Goal: Task Accomplishment & Management: Use online tool/utility

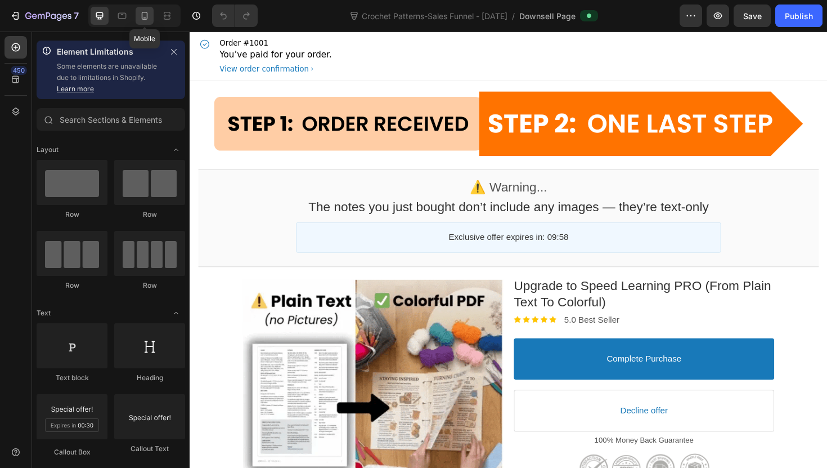
click at [141, 20] on icon at bounding box center [144, 15] width 11 height 11
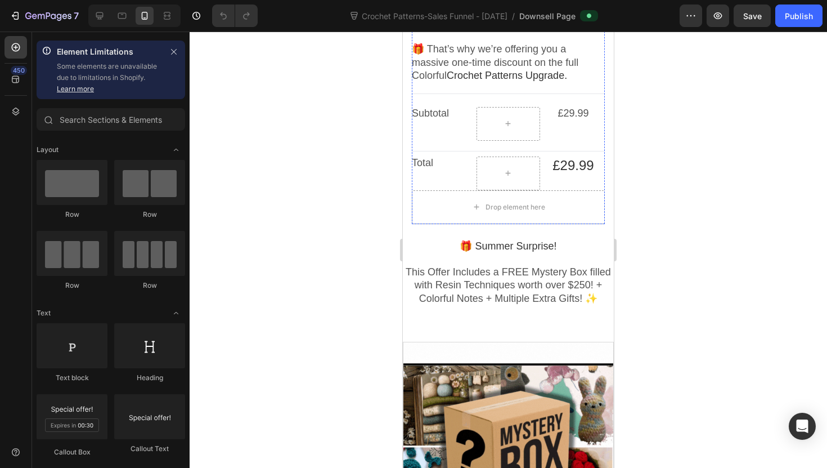
scroll to position [829, 0]
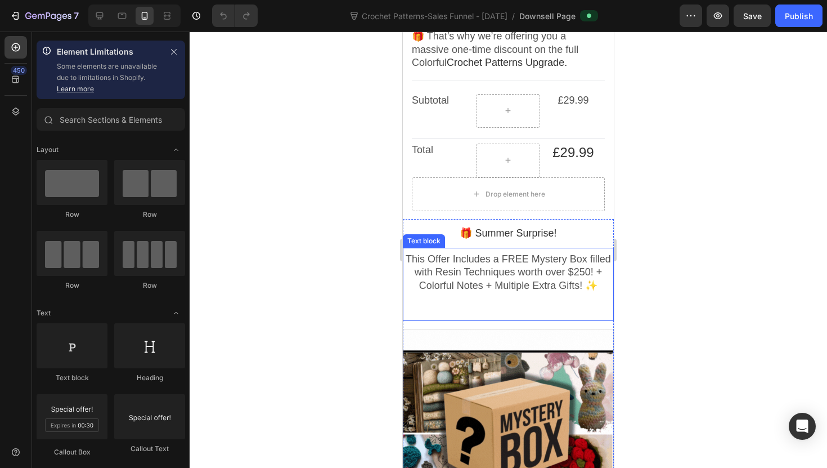
click at [535, 259] on span "This Offer Includes a FREE Mystery Box filled with Resin Techniques worth over …" at bounding box center [508, 272] width 205 height 38
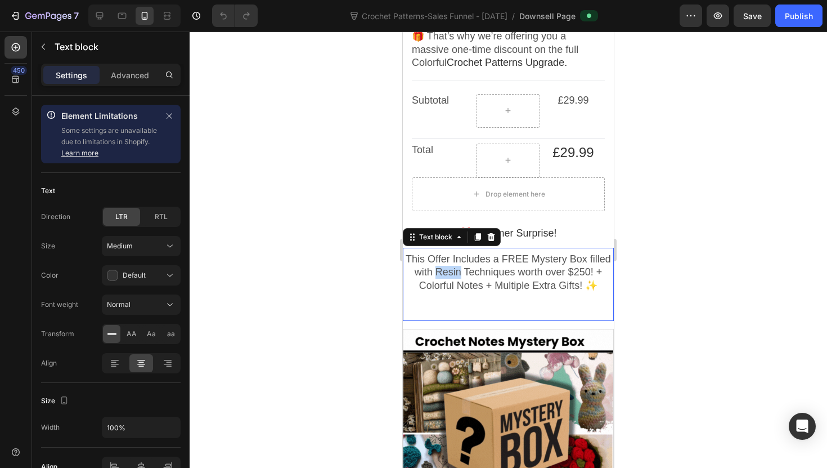
click at [450, 253] on span "This Offer Includes a FREE Mystery Box filled with Resin Techniques worth over …" at bounding box center [508, 272] width 205 height 38
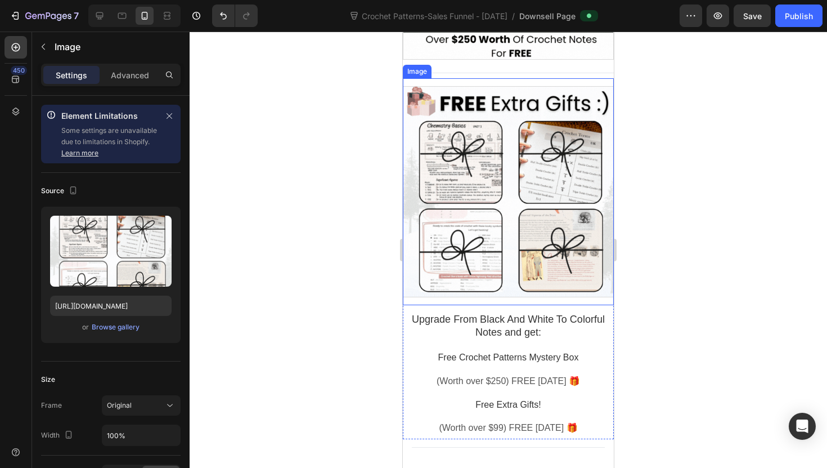
click at [498, 259] on div at bounding box center [508, 191] width 211 height 211
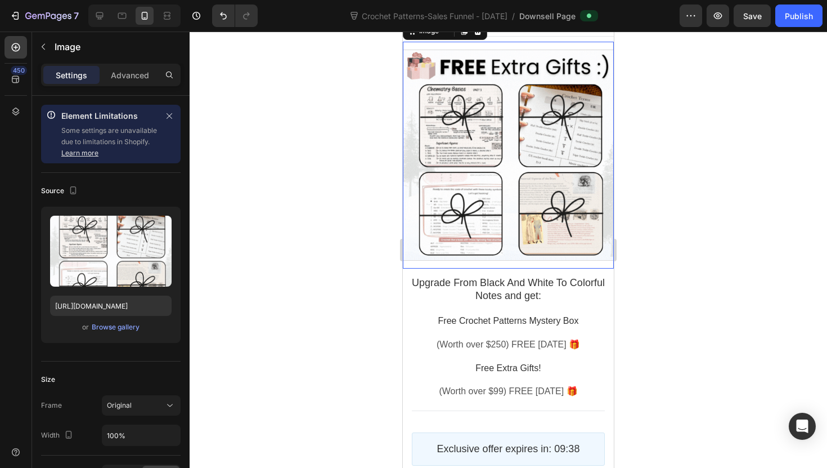
scroll to position [1330, 0]
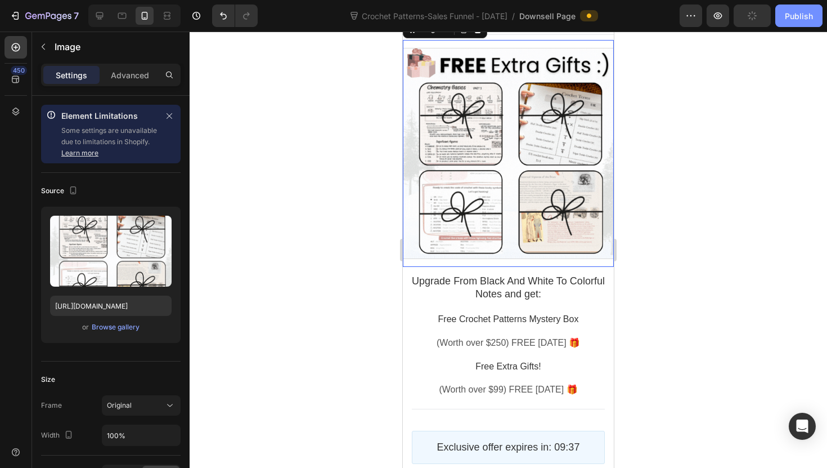
click at [796, 14] on div "Publish" at bounding box center [799, 16] width 28 height 12
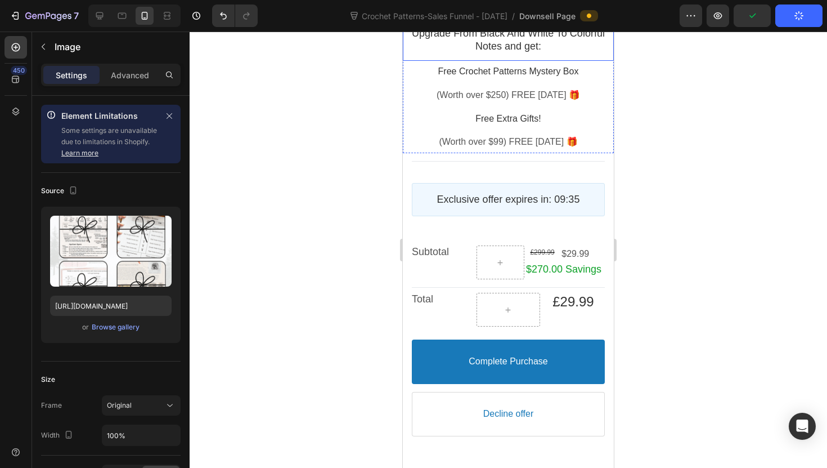
scroll to position [1584, 0]
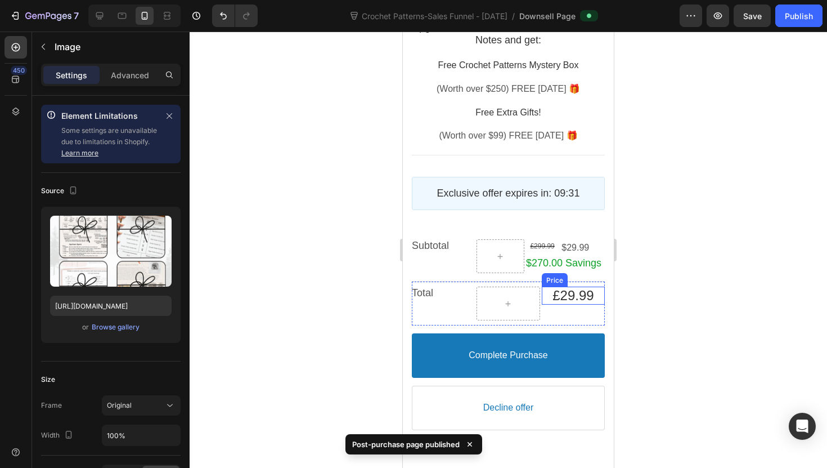
click at [559, 289] on bdo "£29.99" at bounding box center [573, 295] width 41 height 15
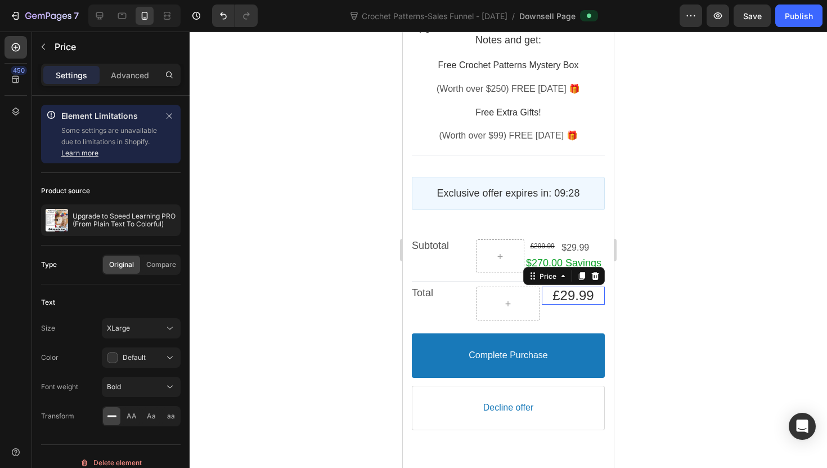
click at [563, 297] on bdo "£29.99" at bounding box center [573, 295] width 41 height 15
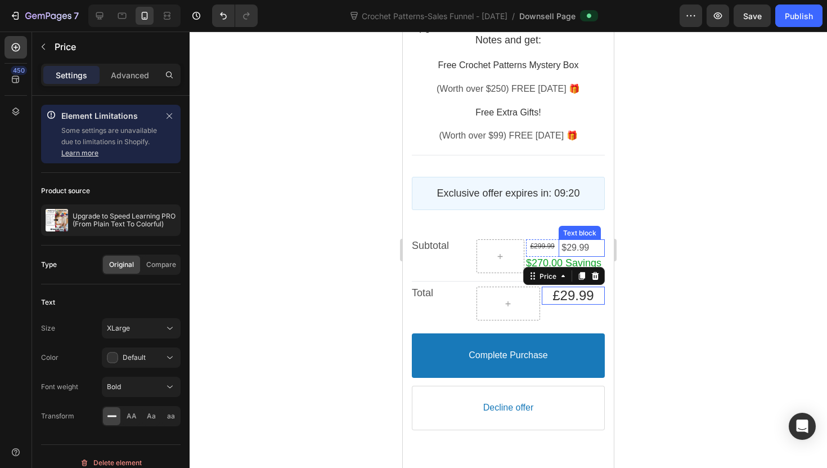
click at [569, 248] on span "$29.99" at bounding box center [576, 248] width 28 height 10
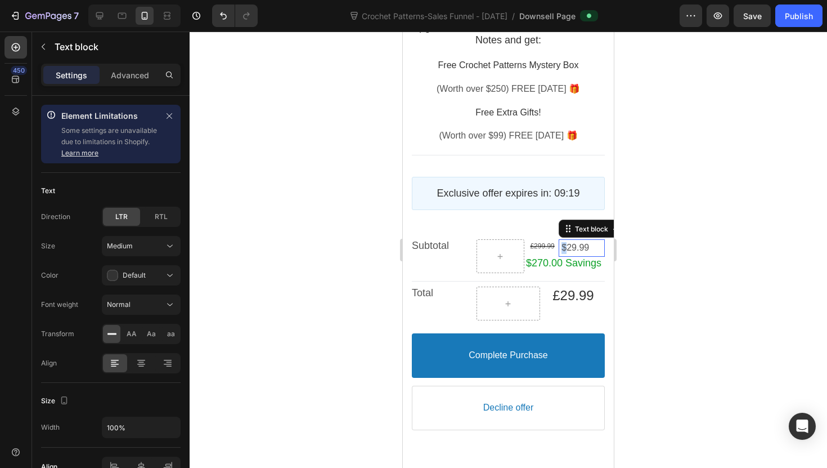
click at [564, 249] on span "$29.99" at bounding box center [576, 248] width 28 height 10
click at [536, 262] on bdo "$270.00 Savings" at bounding box center [563, 262] width 75 height 11
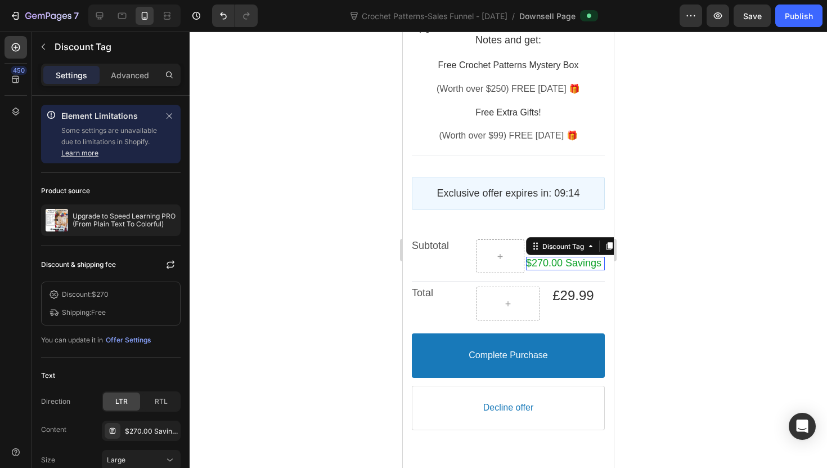
click at [533, 262] on bdo "$270.00 Savings" at bounding box center [563, 262] width 75 height 11
click at [145, 428] on div "$270.00 Savings" at bounding box center [151, 431] width 53 height 10
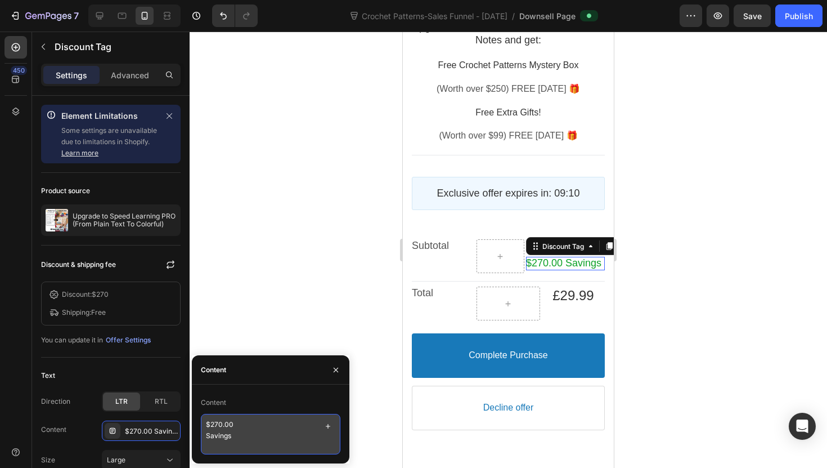
click at [210, 424] on textarea "$270.00 Savings" at bounding box center [271, 434] width 140 height 41
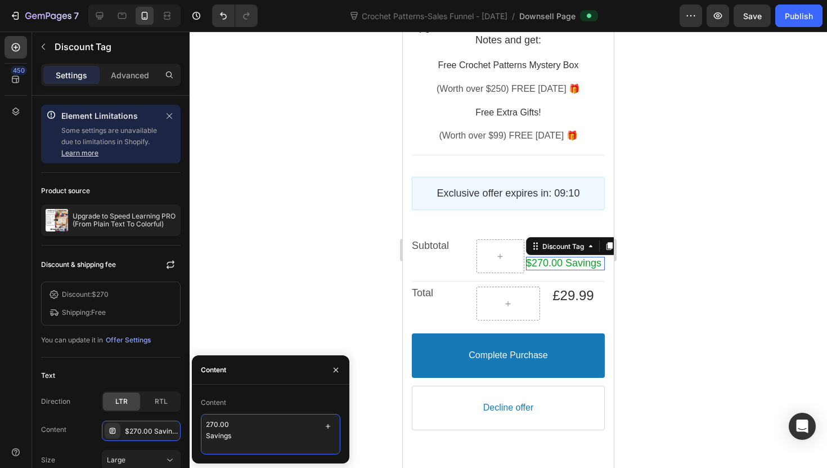
paste textarea "£"
type textarea "£270.00 Savings"
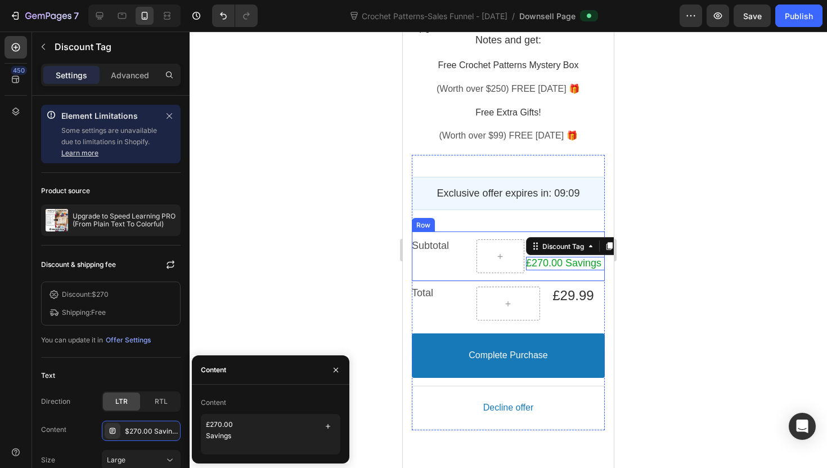
click at [412, 239] on div "Subtotal Text block £299.99 Price £29.99 Text block Row £270.00 Savings Discoun…" at bounding box center [508, 256] width 193 height 50
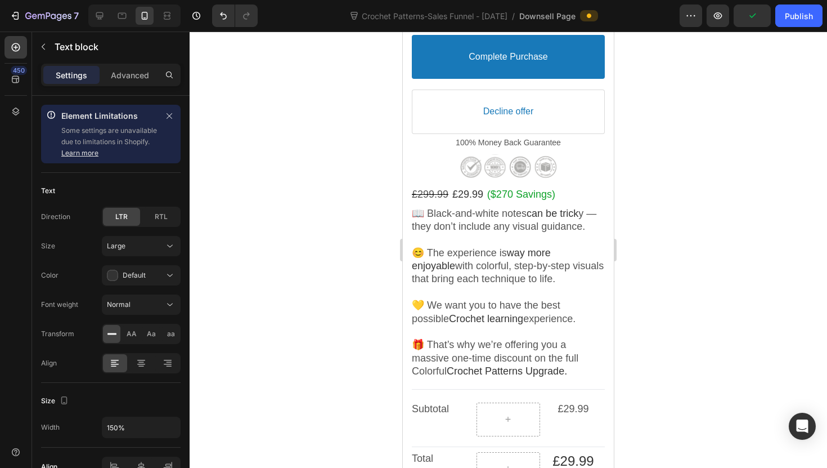
scroll to position [451, 0]
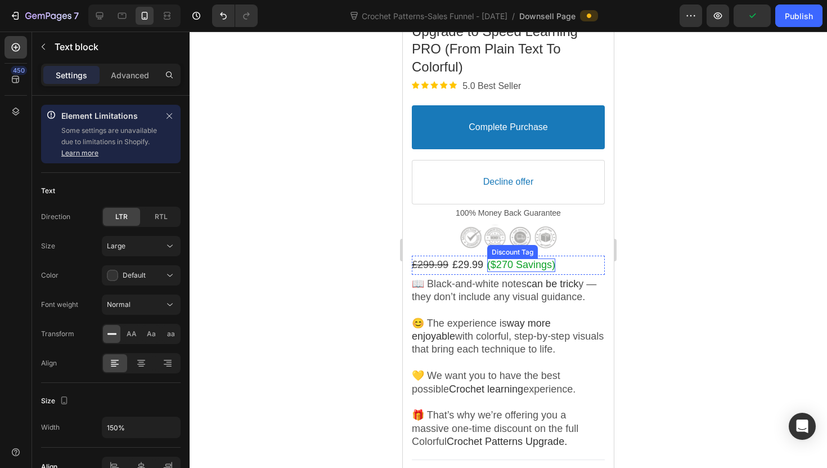
click at [511, 259] on bdo "($270 Savings)" at bounding box center [521, 264] width 68 height 11
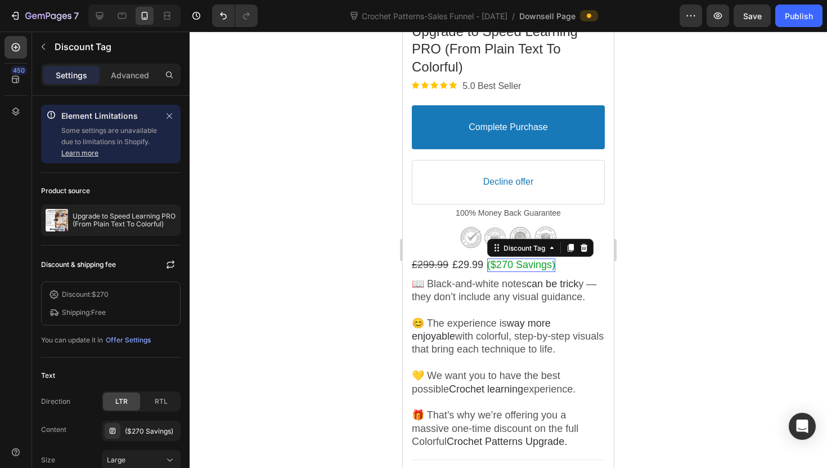
click at [498, 259] on bdo "($270 Savings)" at bounding box center [521, 264] width 68 height 11
click at [133, 438] on div "($270 Savings)" at bounding box center [141, 430] width 79 height 20
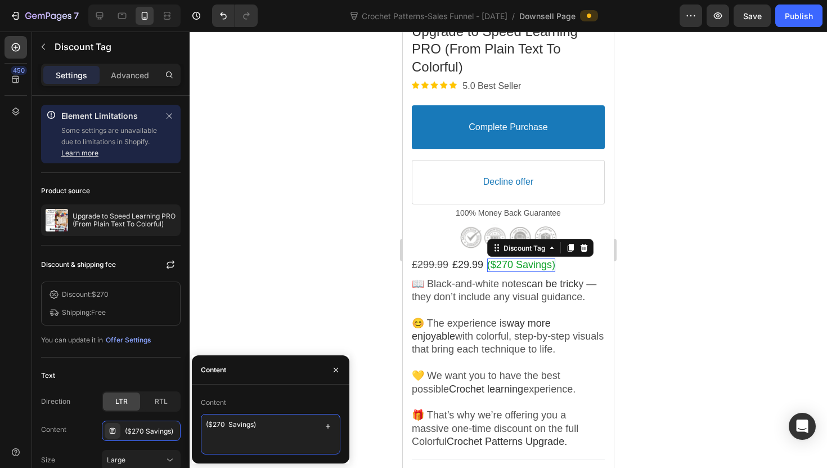
click at [213, 425] on textarea "($270 Savings)" at bounding box center [271, 434] width 140 height 41
paste textarea "£"
type textarea "(£270 Savings)"
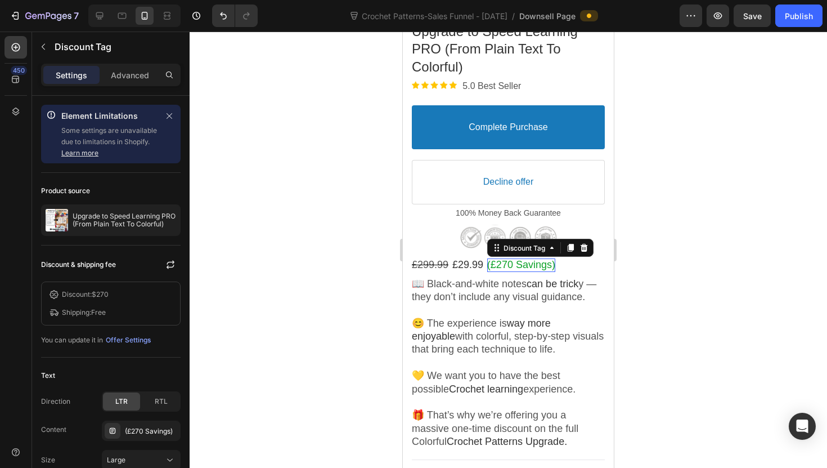
click at [371, 241] on div at bounding box center [509, 250] width 638 height 436
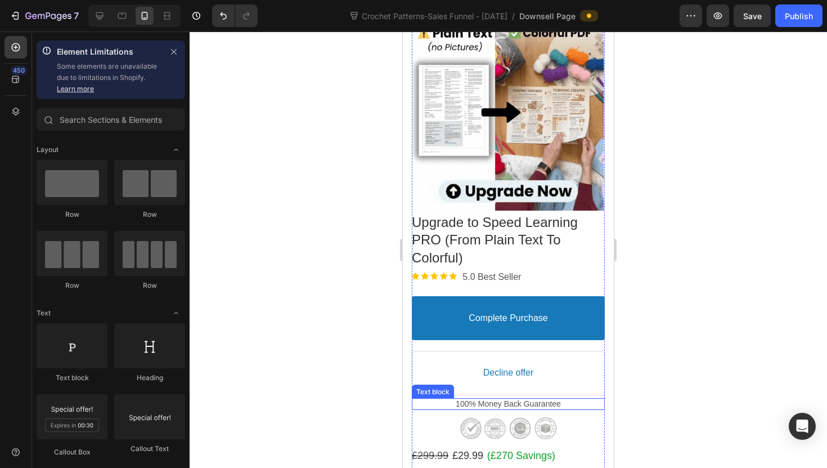
scroll to position [178, 0]
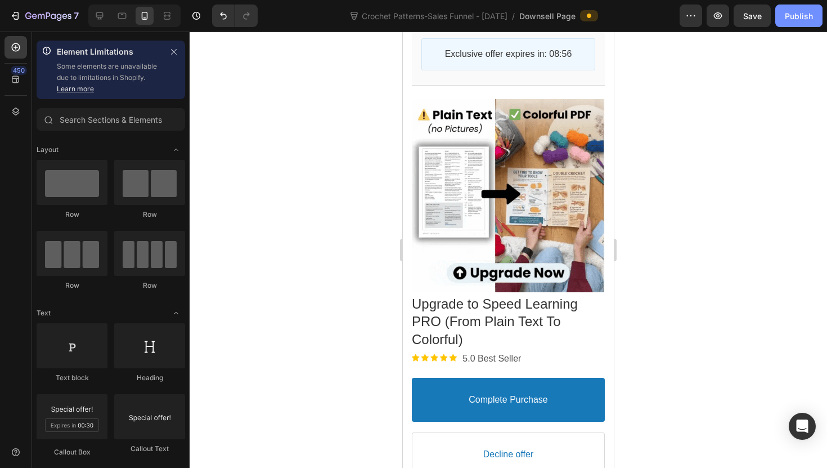
click at [792, 23] on button "Publish" at bounding box center [798, 16] width 47 height 23
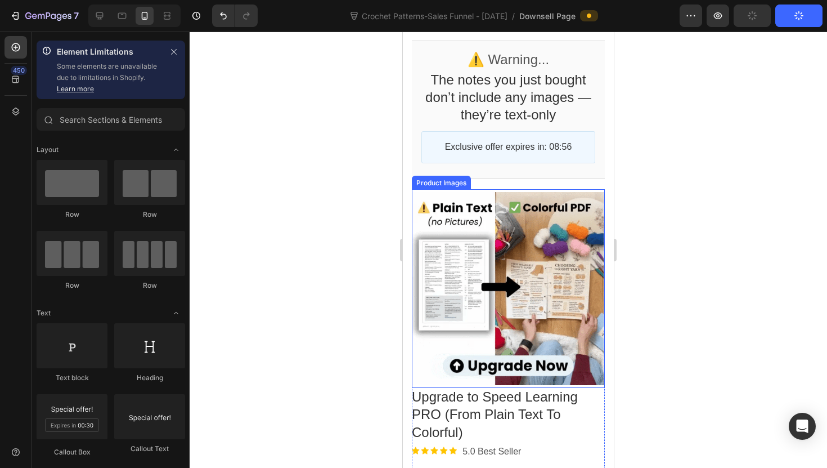
scroll to position [0, 0]
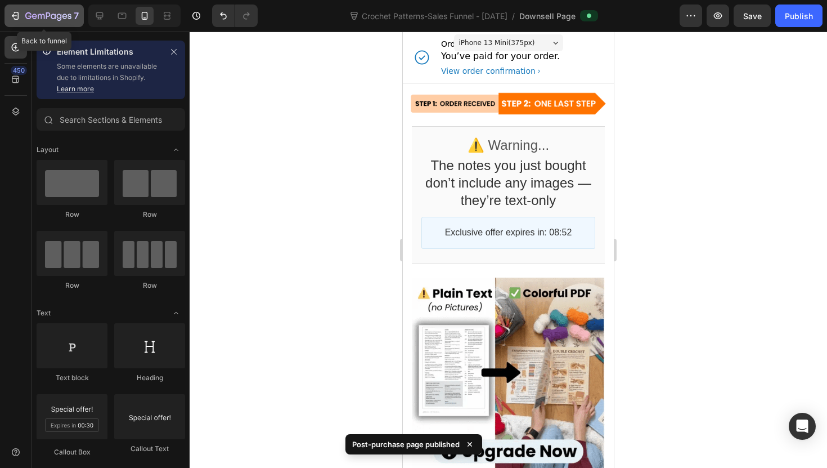
click at [6, 15] on button "7" at bounding box center [44, 16] width 79 height 23
